Goal: Check status: Check status

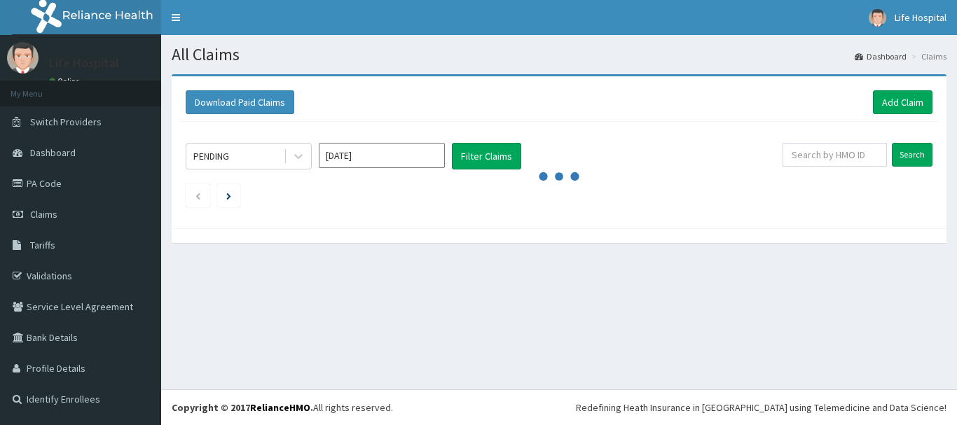
click at [366, 90] on div "Download Paid Claims Add Claim" at bounding box center [559, 102] width 761 height 39
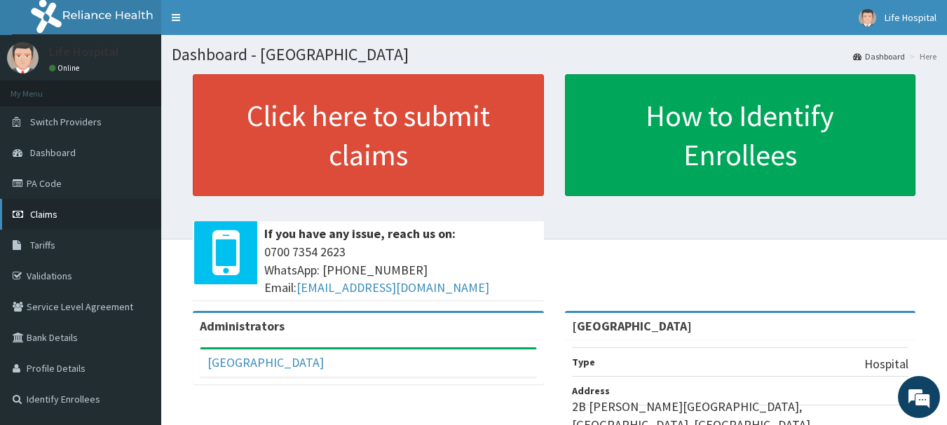
click at [53, 207] on link "Claims" at bounding box center [80, 214] width 161 height 31
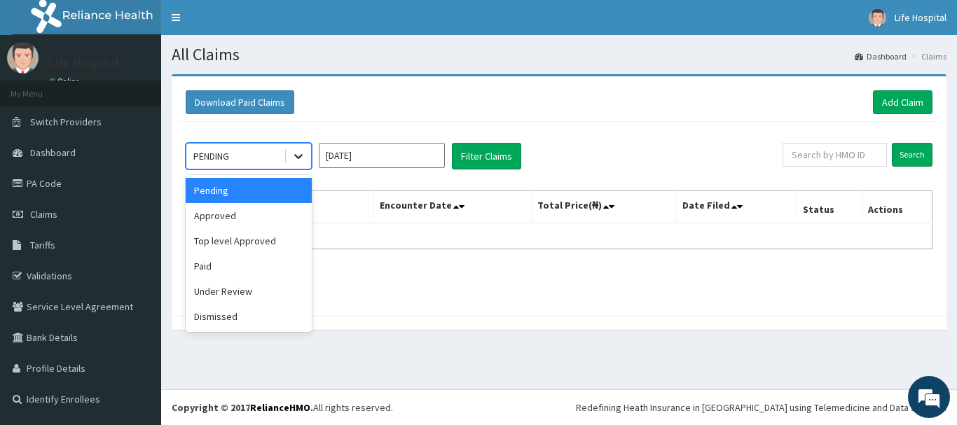
click at [303, 159] on icon at bounding box center [298, 156] width 14 height 14
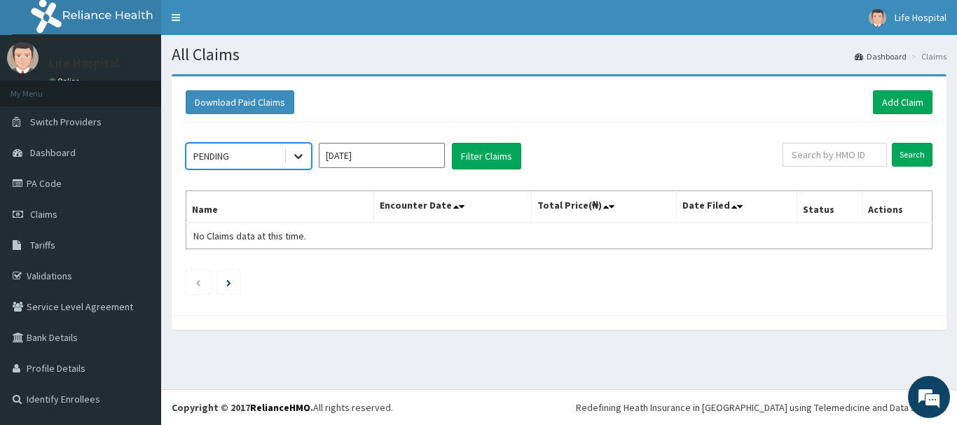
click at [303, 159] on icon at bounding box center [298, 156] width 14 height 14
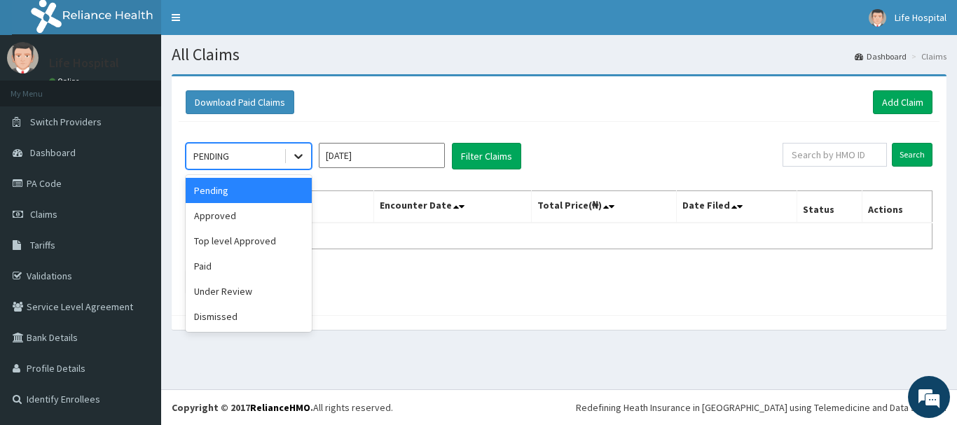
click at [303, 159] on icon at bounding box center [298, 156] width 14 height 14
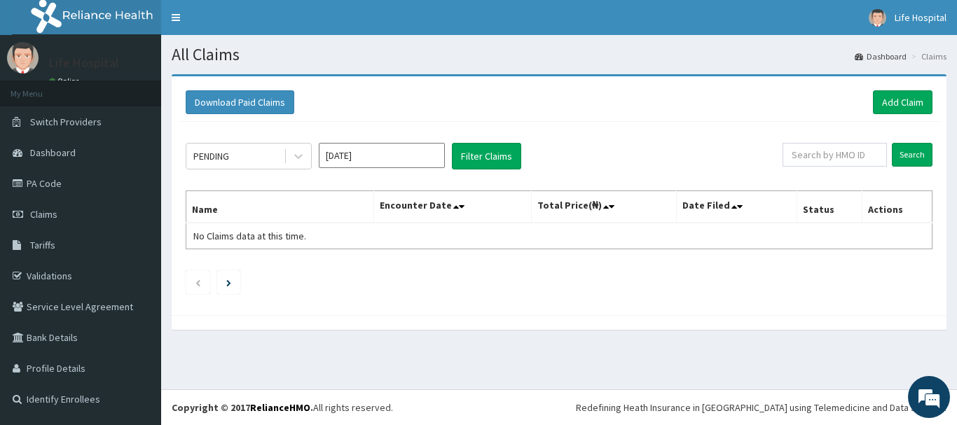
drag, startPoint x: 378, startPoint y: 91, endPoint x: 654, endPoint y: 106, distance: 276.5
click at [654, 106] on div "Download Paid Claims Add Claim" at bounding box center [559, 102] width 747 height 24
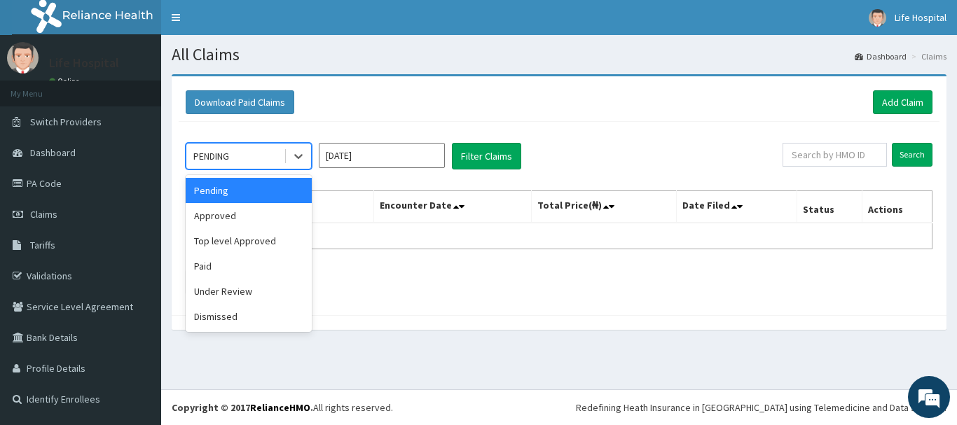
click at [242, 157] on div "PENDING" at bounding box center [234, 156] width 97 height 22
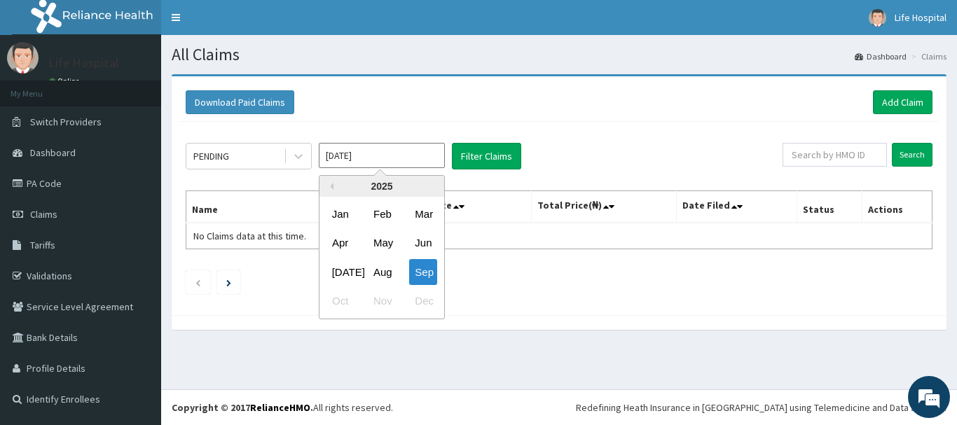
click at [371, 164] on input "[DATE]" at bounding box center [382, 155] width 126 height 25
click at [387, 274] on div "Aug" at bounding box center [382, 272] width 28 height 26
type input "[DATE]"
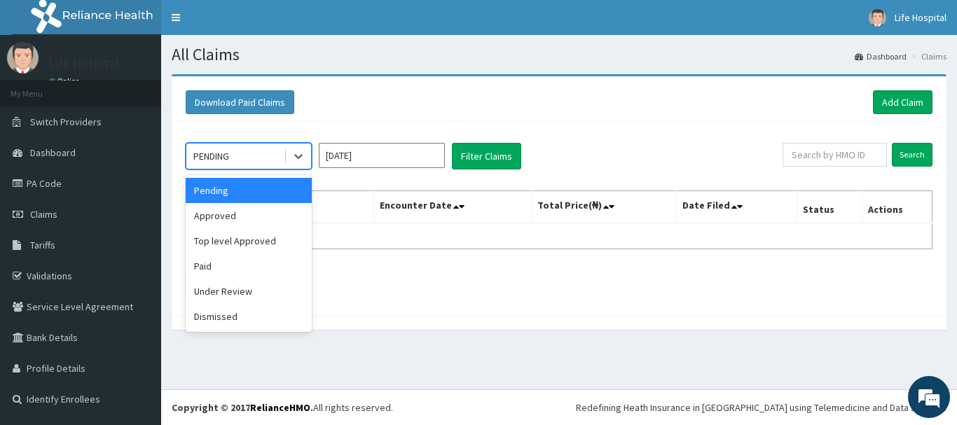
click at [250, 158] on div "PENDING" at bounding box center [234, 156] width 97 height 22
click at [242, 190] on div "Pending" at bounding box center [249, 190] width 126 height 25
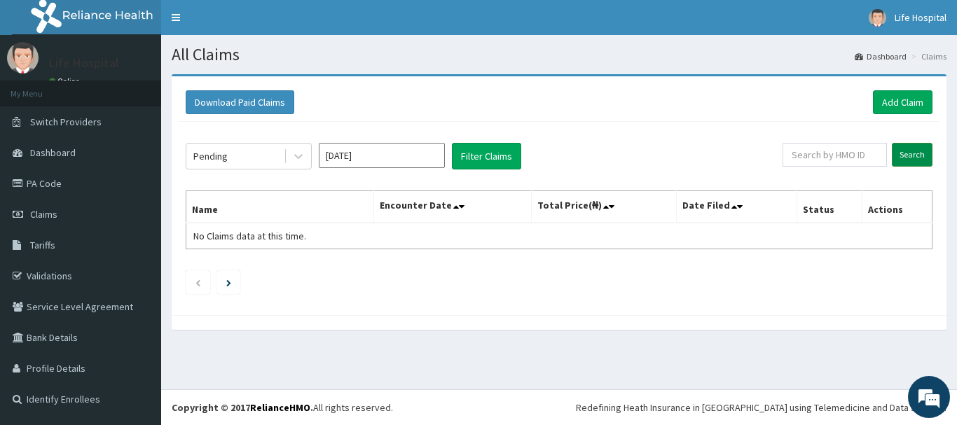
click at [911, 157] on input "Search" at bounding box center [912, 155] width 41 height 24
click at [474, 153] on button "Filter Claims" at bounding box center [486, 156] width 69 height 27
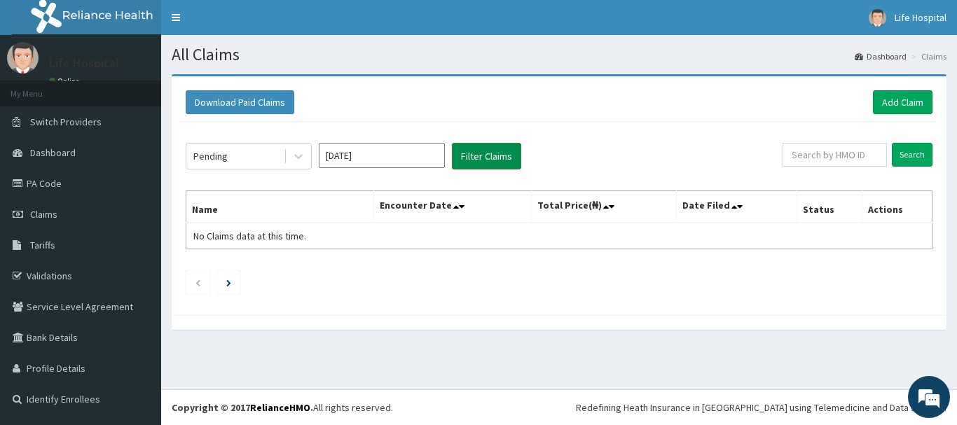
click at [474, 153] on button "Filter Claims" at bounding box center [486, 156] width 69 height 27
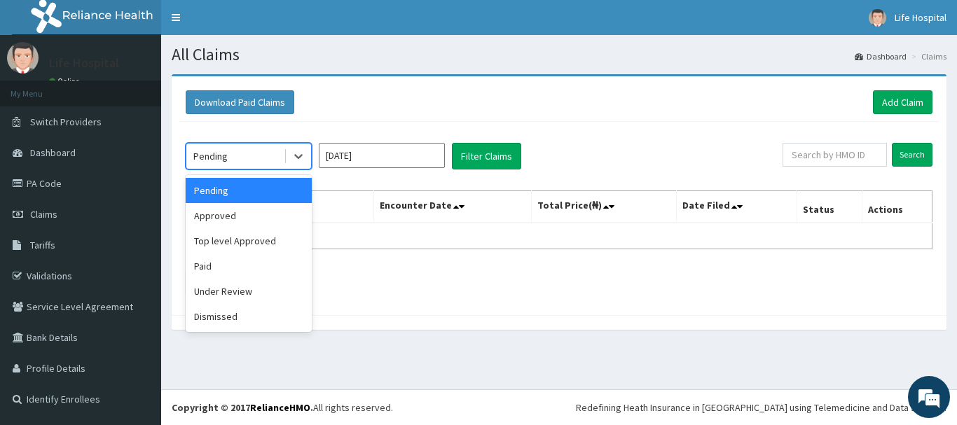
click at [219, 163] on div "Pending" at bounding box center [210, 156] width 34 height 14
click at [219, 217] on div "Approved" at bounding box center [249, 215] width 126 height 25
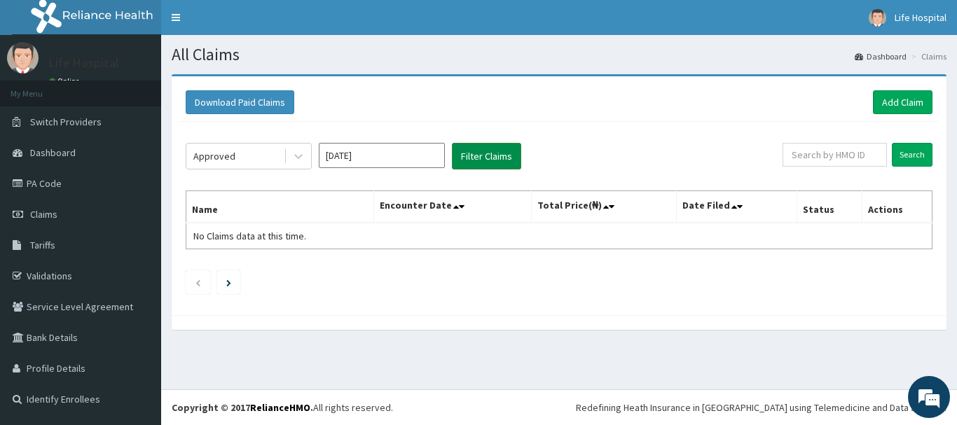
click at [477, 154] on button "Filter Claims" at bounding box center [486, 156] width 69 height 27
click at [46, 202] on link "Claims" at bounding box center [80, 214] width 161 height 31
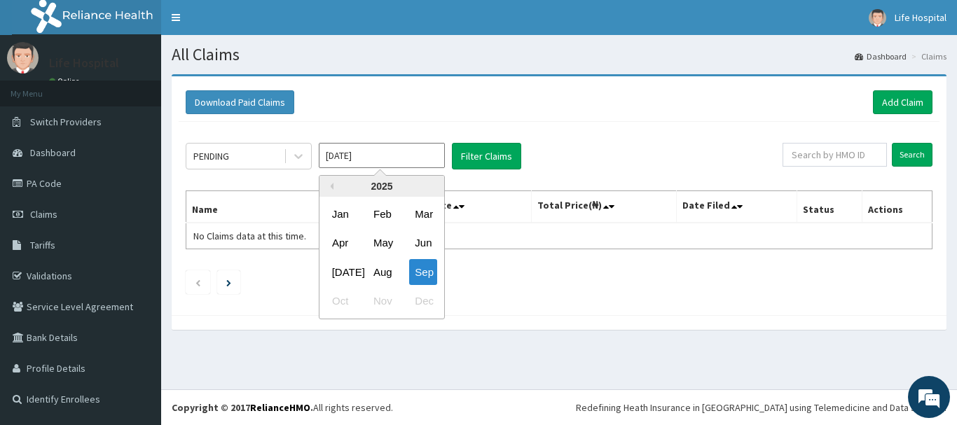
click at [331, 161] on input "[DATE]" at bounding box center [382, 155] width 126 height 25
click at [385, 264] on div "Aug" at bounding box center [382, 272] width 28 height 26
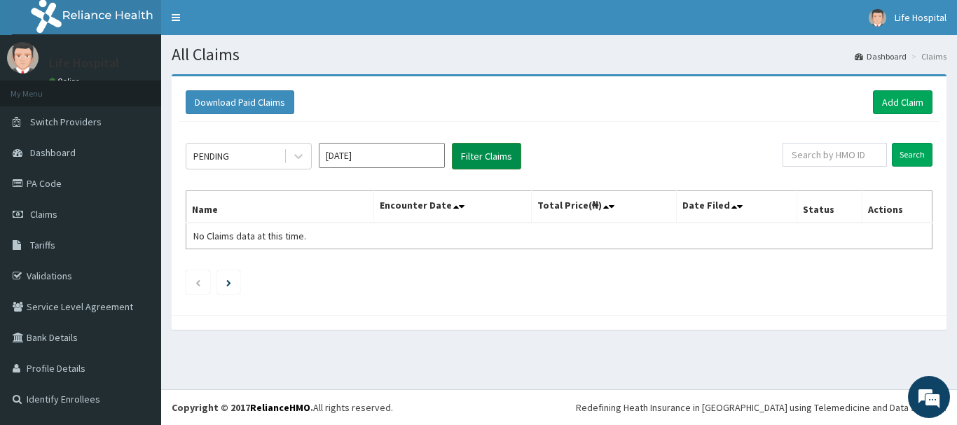
click at [490, 146] on button "Filter Claims" at bounding box center [486, 156] width 69 height 27
click at [480, 151] on button "Filter Claims" at bounding box center [486, 156] width 69 height 27
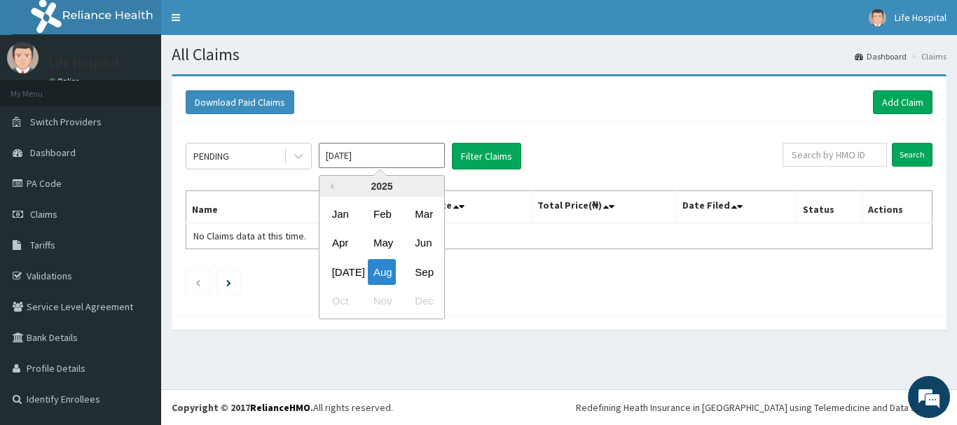
click at [410, 157] on input "Aug 2025" at bounding box center [382, 155] width 126 height 25
click at [431, 267] on div "Sep" at bounding box center [423, 272] width 28 height 26
type input "[DATE]"
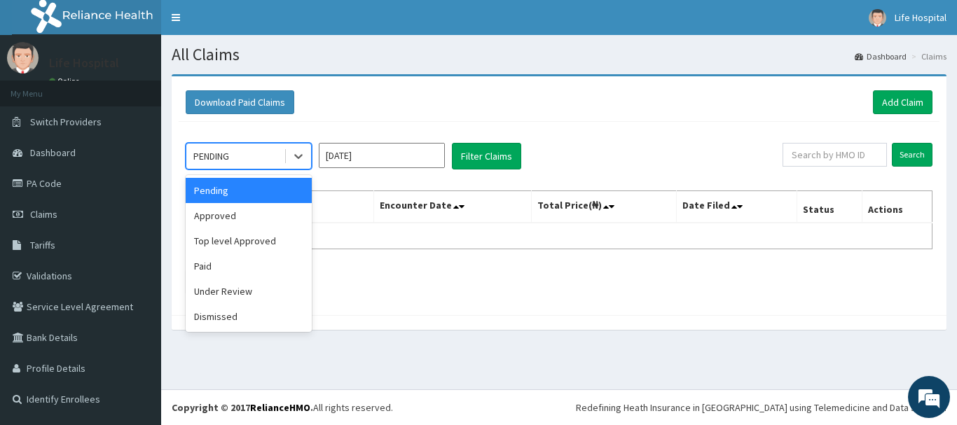
click at [265, 151] on div "PENDING" at bounding box center [234, 156] width 97 height 22
click at [256, 207] on div "Approved" at bounding box center [249, 215] width 126 height 25
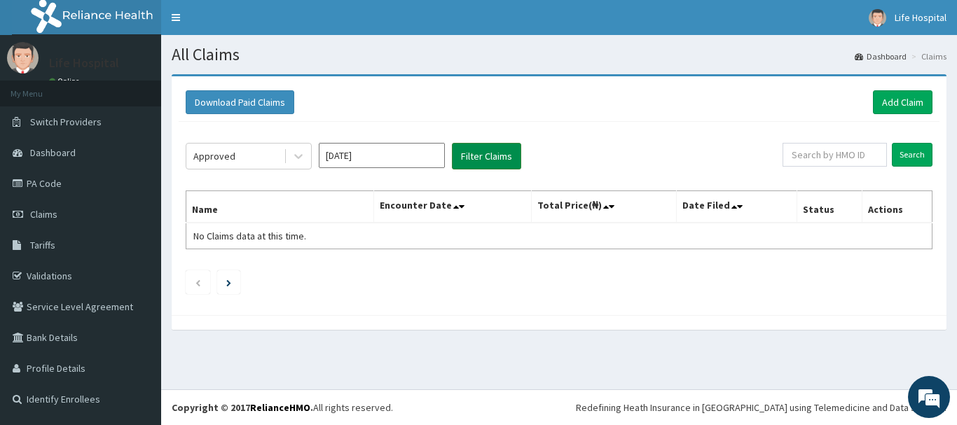
click at [502, 153] on button "Filter Claims" at bounding box center [486, 156] width 69 height 27
click at [924, 156] on input "Search" at bounding box center [912, 155] width 41 height 24
click at [57, 207] on link "Claims" at bounding box center [80, 214] width 161 height 31
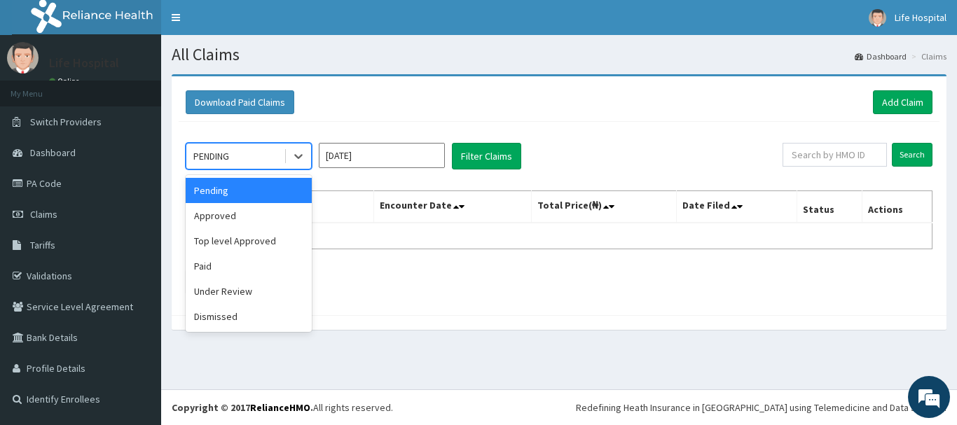
click at [243, 150] on div "PENDING" at bounding box center [234, 156] width 97 height 22
click at [216, 273] on div "Paid" at bounding box center [249, 266] width 126 height 25
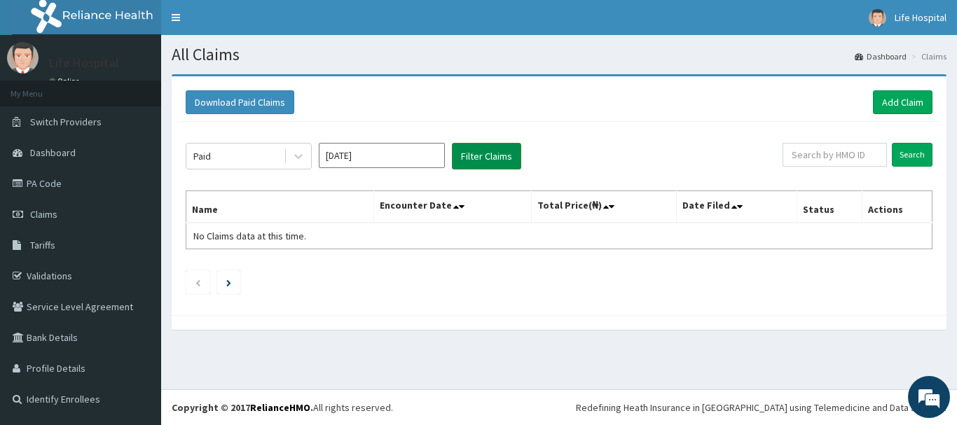
click at [479, 167] on button "Filter Claims" at bounding box center [486, 156] width 69 height 27
click at [476, 130] on div "Paid [DATE] Filter Claims Search Name Encounter Date Total Price(₦) Date Filed …" at bounding box center [559, 215] width 761 height 186
click at [474, 145] on button "Filter Claims" at bounding box center [486, 156] width 69 height 27
click at [473, 154] on button "Filter Claims" at bounding box center [486, 156] width 69 height 27
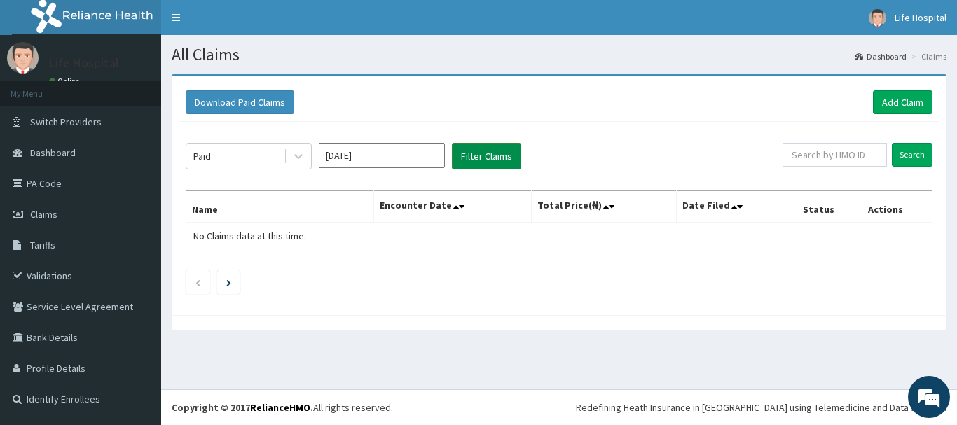
click at [473, 154] on button "Filter Claims" at bounding box center [486, 156] width 69 height 27
click at [76, 218] on link "Claims" at bounding box center [80, 214] width 161 height 31
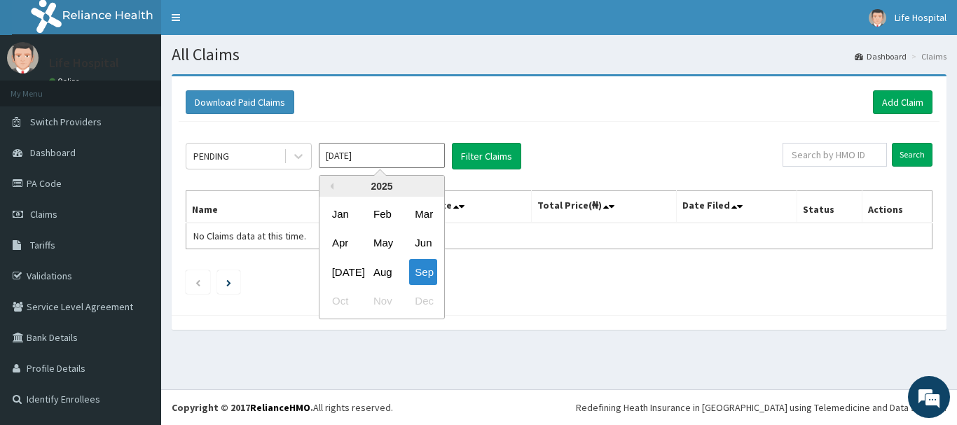
click at [341, 161] on input "[DATE]" at bounding box center [382, 155] width 126 height 25
click at [387, 279] on div "Aug" at bounding box center [382, 272] width 28 height 26
type input "[DATE]"
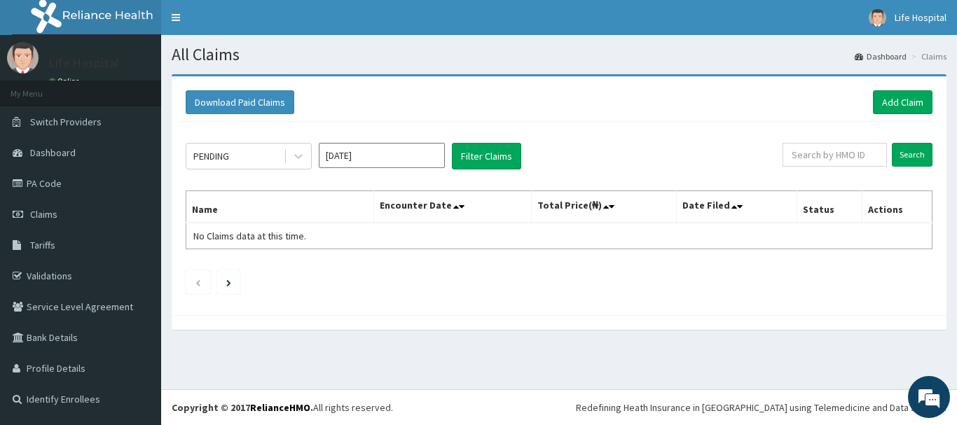
click at [491, 138] on div "PENDING [DATE] Filter Claims Search Name Encounter Date Total Price(₦) Date Fil…" at bounding box center [559, 215] width 761 height 186
click at [481, 160] on button "Filter Claims" at bounding box center [486, 156] width 69 height 27
click at [476, 200] on th "Encounter Date" at bounding box center [452, 207] width 157 height 32
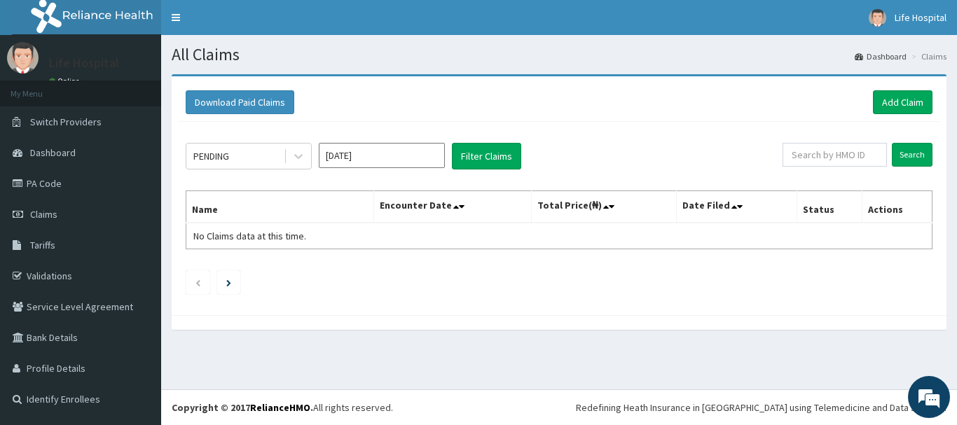
click at [901, 210] on th "Actions" at bounding box center [897, 207] width 70 height 32
click at [901, 207] on th "Actions" at bounding box center [897, 207] width 70 height 32
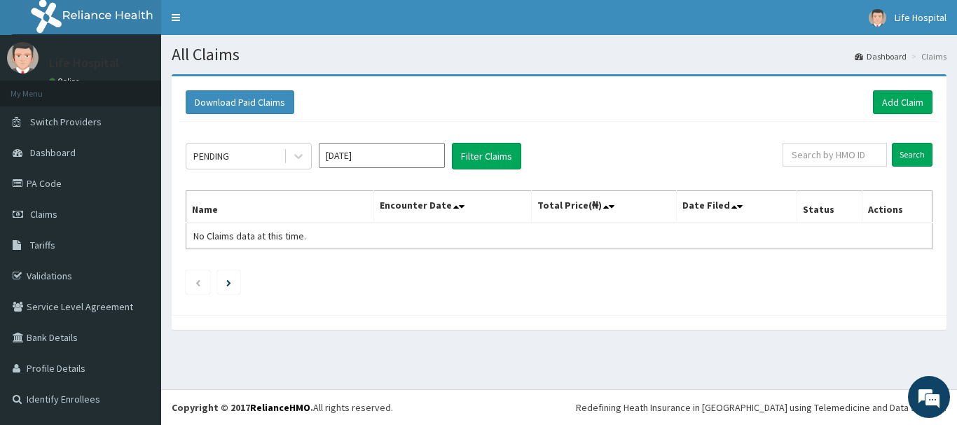
click at [901, 207] on th "Actions" at bounding box center [897, 207] width 70 height 32
click at [911, 93] on link "Add Claim" at bounding box center [903, 102] width 60 height 24
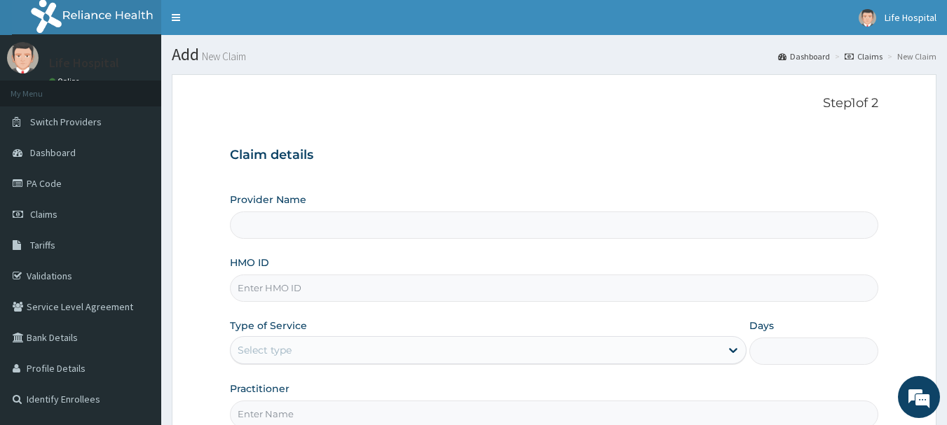
type input "Life Gate Hospital"
click at [48, 207] on link "Claims" at bounding box center [80, 214] width 161 height 31
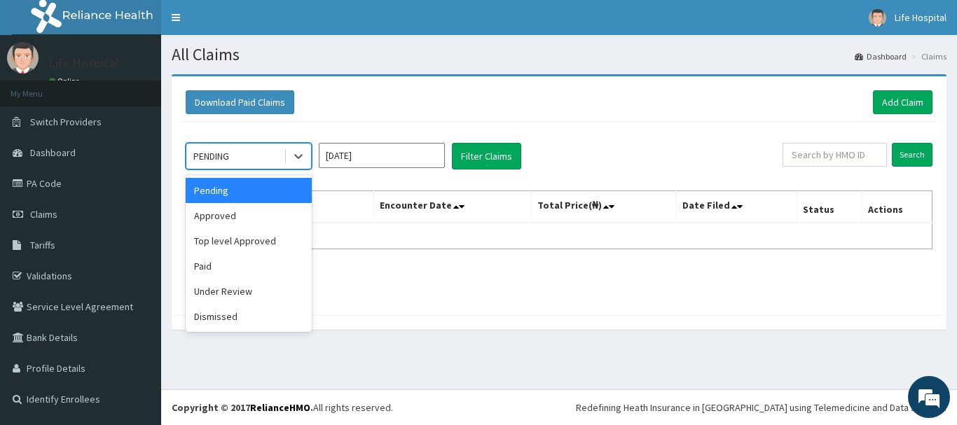
click at [241, 161] on div "PENDING" at bounding box center [234, 156] width 97 height 22
click at [227, 216] on div "Approved" at bounding box center [249, 215] width 126 height 25
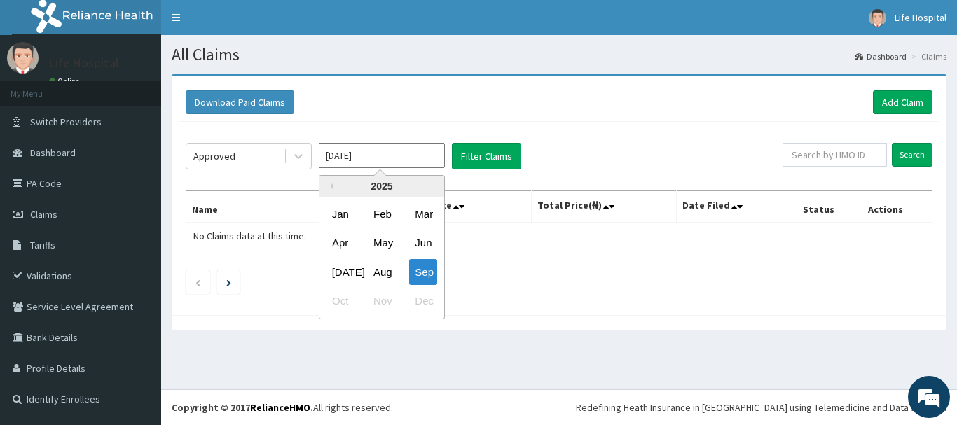
click at [409, 165] on input "[DATE]" at bounding box center [382, 155] width 126 height 25
click at [385, 268] on div "Aug" at bounding box center [382, 272] width 28 height 26
type input "[DATE]"
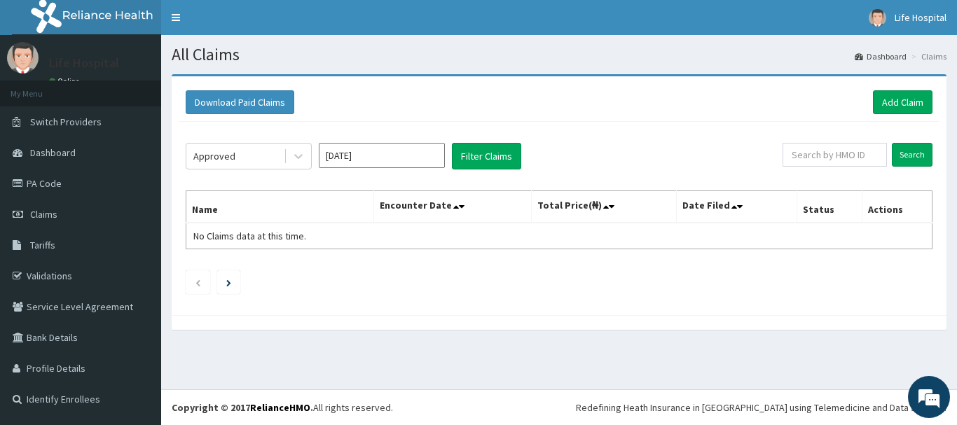
click at [385, 268] on div "Approved Aug 2025 Filter Claims Search Name Encounter Date Total Price(₦) Date …" at bounding box center [559, 215] width 761 height 186
click at [492, 157] on button "Filter Claims" at bounding box center [486, 156] width 69 height 27
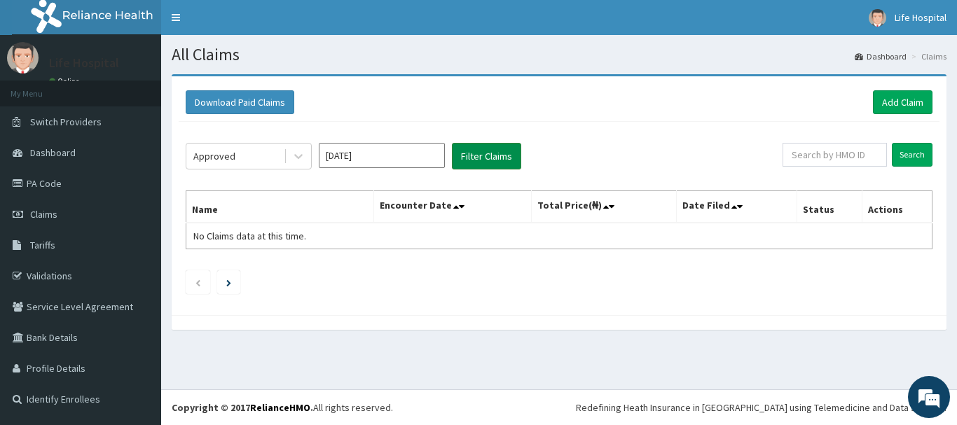
click at [492, 157] on button "Filter Claims" at bounding box center [486, 156] width 69 height 27
click at [921, 157] on input "Search" at bounding box center [912, 155] width 41 height 24
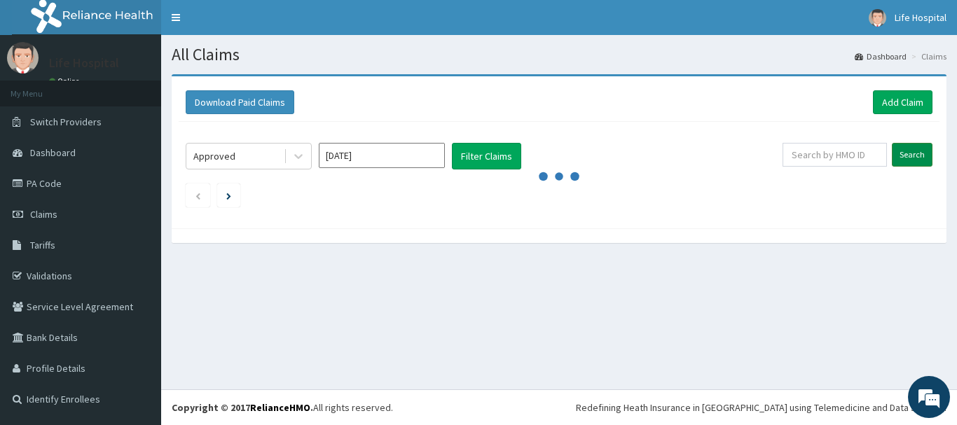
click at [921, 157] on input "Search" at bounding box center [912, 155] width 41 height 24
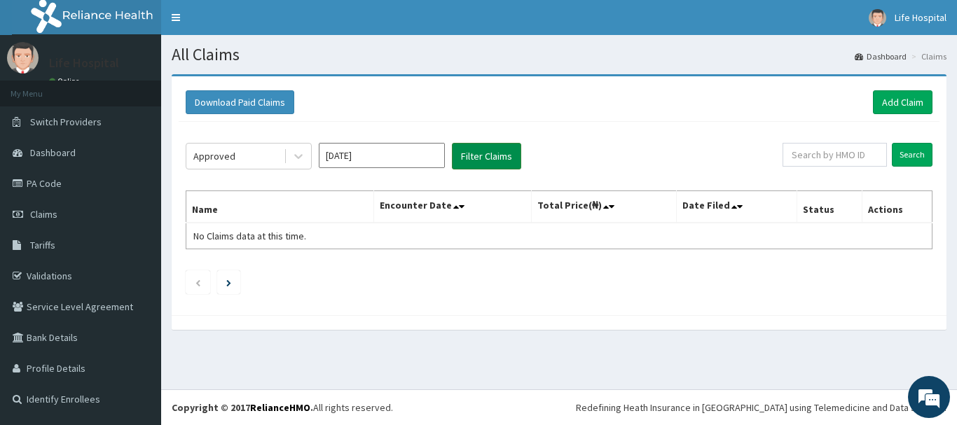
click at [483, 144] on button "Filter Claims" at bounding box center [486, 156] width 69 height 27
click at [483, 160] on button "Filter Claims" at bounding box center [486, 156] width 69 height 27
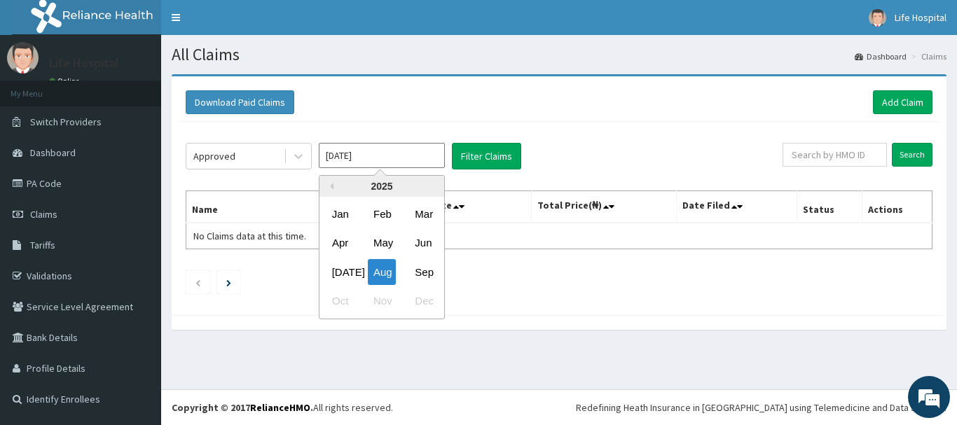
click at [382, 158] on input "[DATE]" at bounding box center [382, 155] width 126 height 25
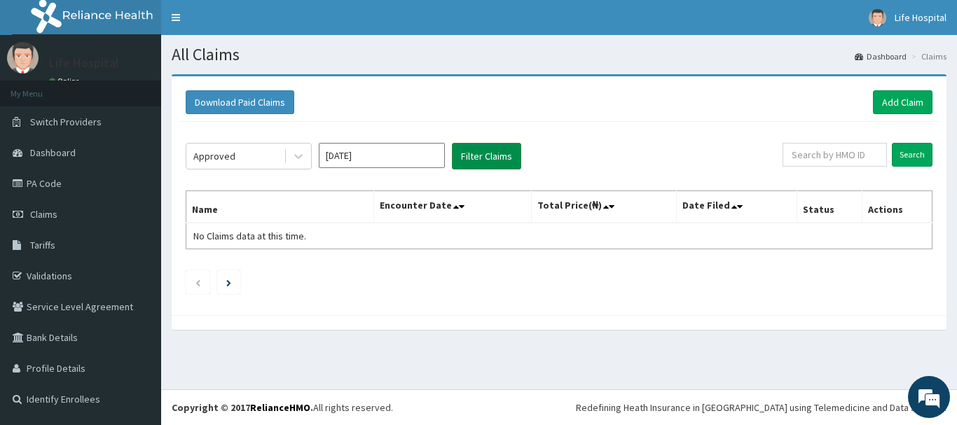
click at [495, 154] on button "Filter Claims" at bounding box center [486, 156] width 69 height 27
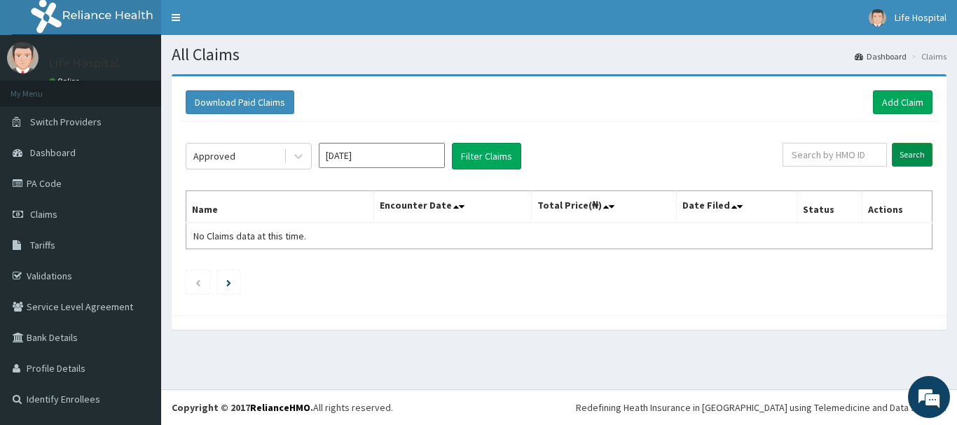
click at [917, 158] on input "Search" at bounding box center [912, 155] width 41 height 24
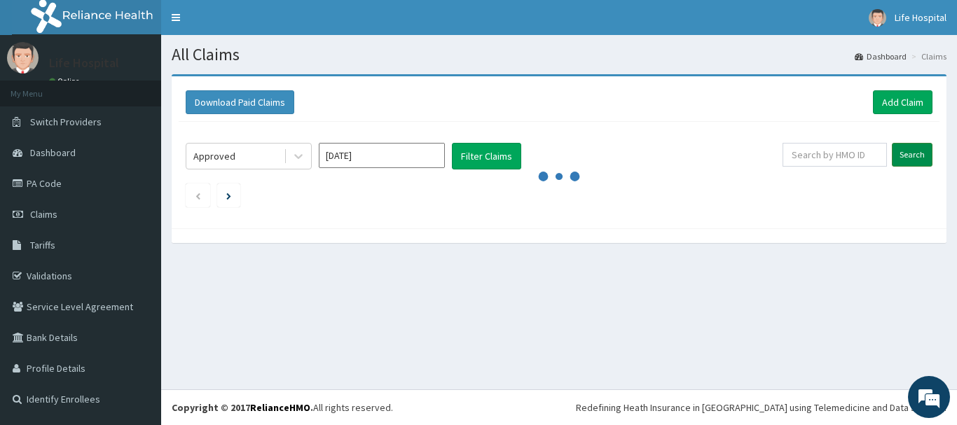
click at [917, 158] on input "Search" at bounding box center [912, 155] width 41 height 24
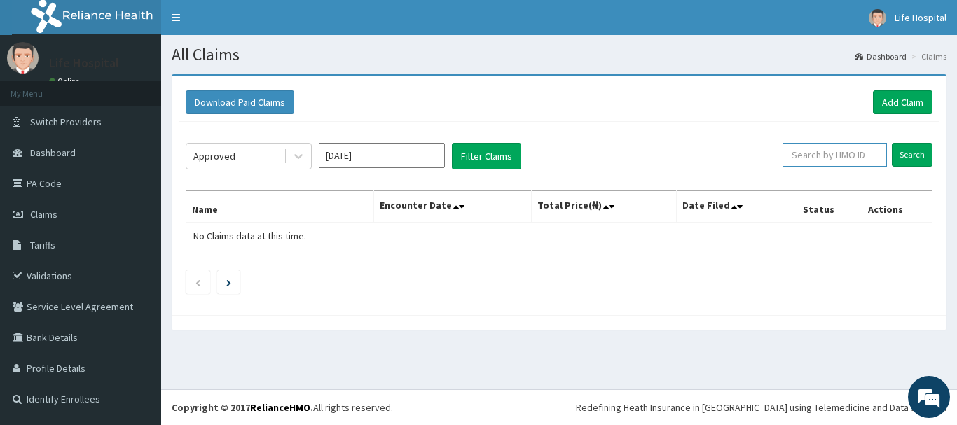
click at [873, 155] on input "text" at bounding box center [835, 155] width 104 height 24
click at [834, 149] on input "text" at bounding box center [835, 155] width 104 height 24
type input "CLO/10011/C"
click at [920, 144] on input "Search" at bounding box center [912, 155] width 41 height 24
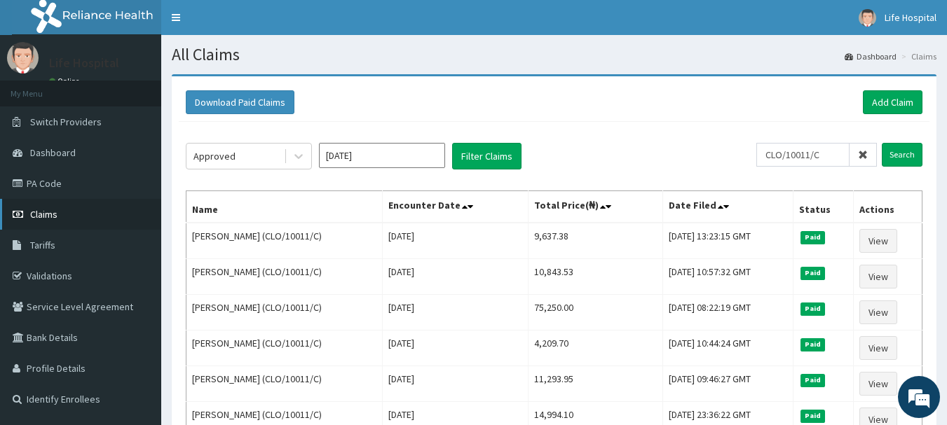
click at [39, 212] on span "Claims" at bounding box center [43, 214] width 27 height 13
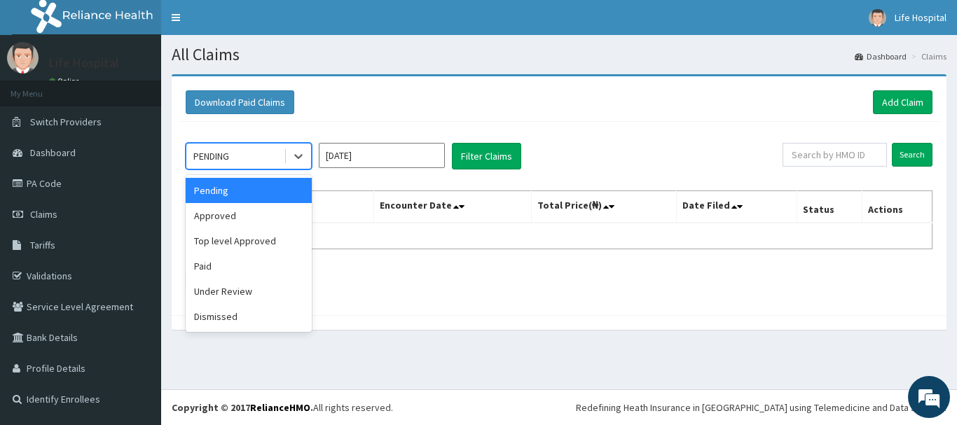
click at [262, 147] on div "PENDING" at bounding box center [234, 156] width 97 height 22
click at [229, 270] on div "Paid" at bounding box center [249, 266] width 126 height 25
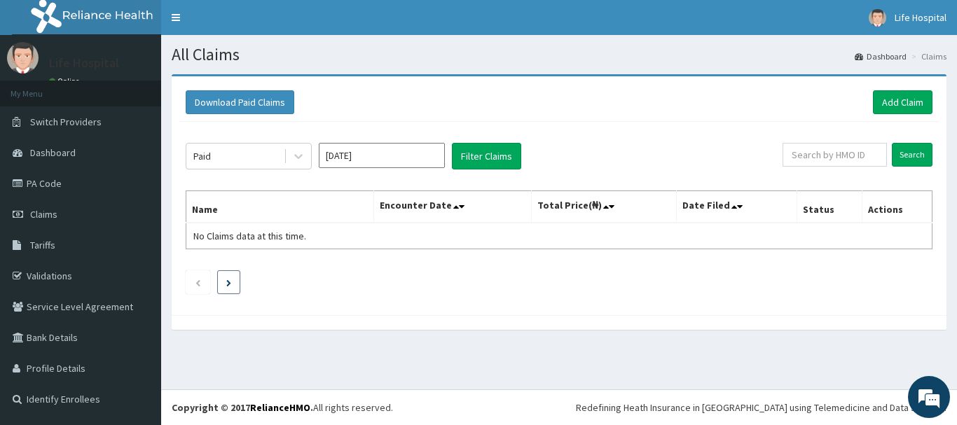
click at [229, 270] on li at bounding box center [228, 282] width 23 height 24
click at [361, 139] on div "Paid [DATE] Filter Claims Search Name Encounter Date Total Price(₦) Date Filed …" at bounding box center [559, 215] width 761 height 186
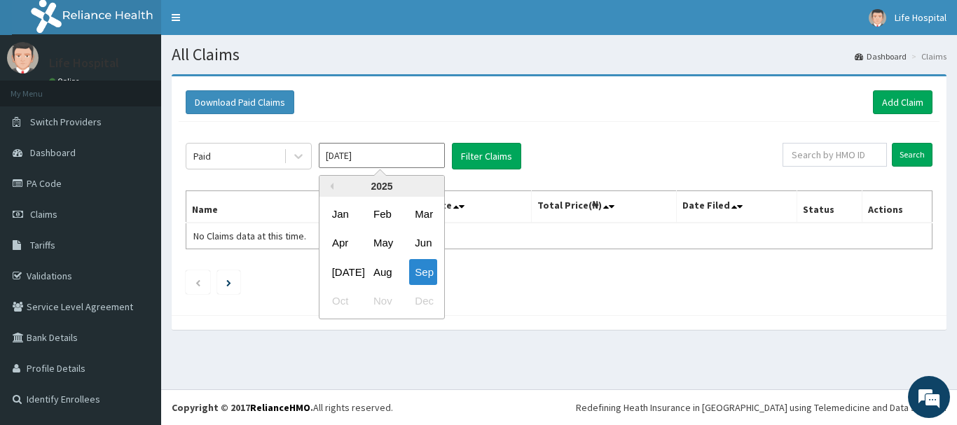
click at [360, 145] on input "[DATE]" at bounding box center [382, 155] width 126 height 25
click at [385, 279] on div "Aug" at bounding box center [382, 272] width 28 height 26
type input "[DATE]"
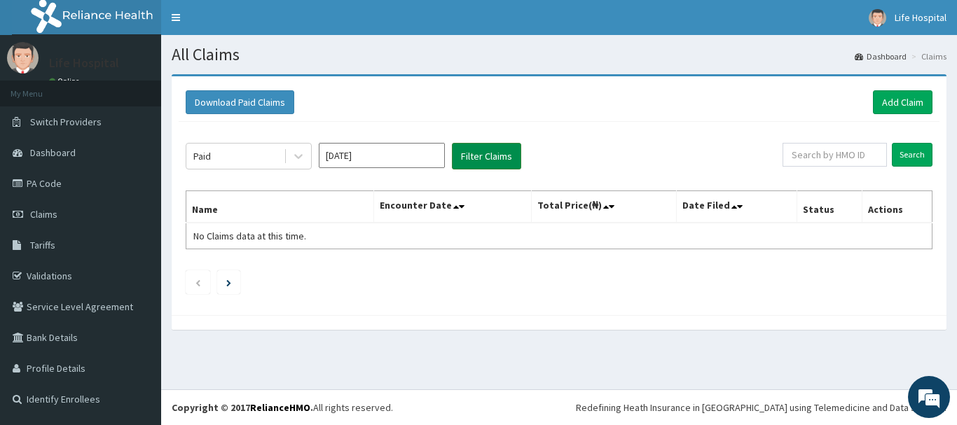
click at [512, 157] on button "Filter Claims" at bounding box center [486, 156] width 69 height 27
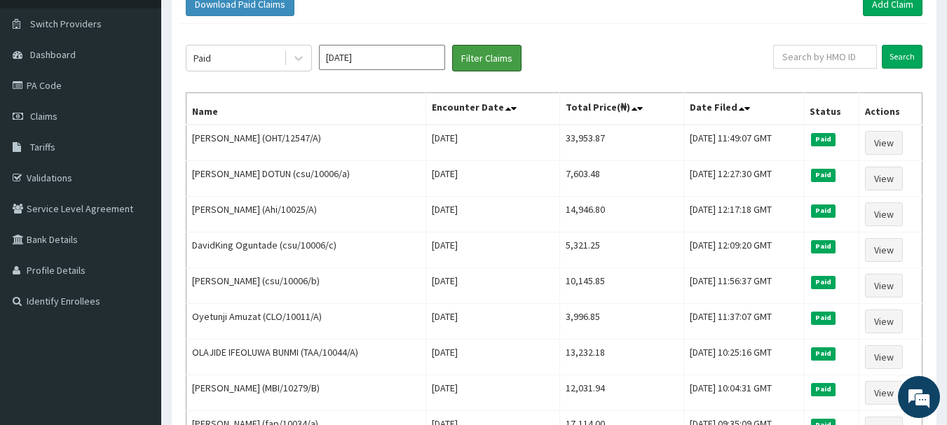
scroll to position [88, 0]
